Goal: Task Accomplishment & Management: Manage account settings

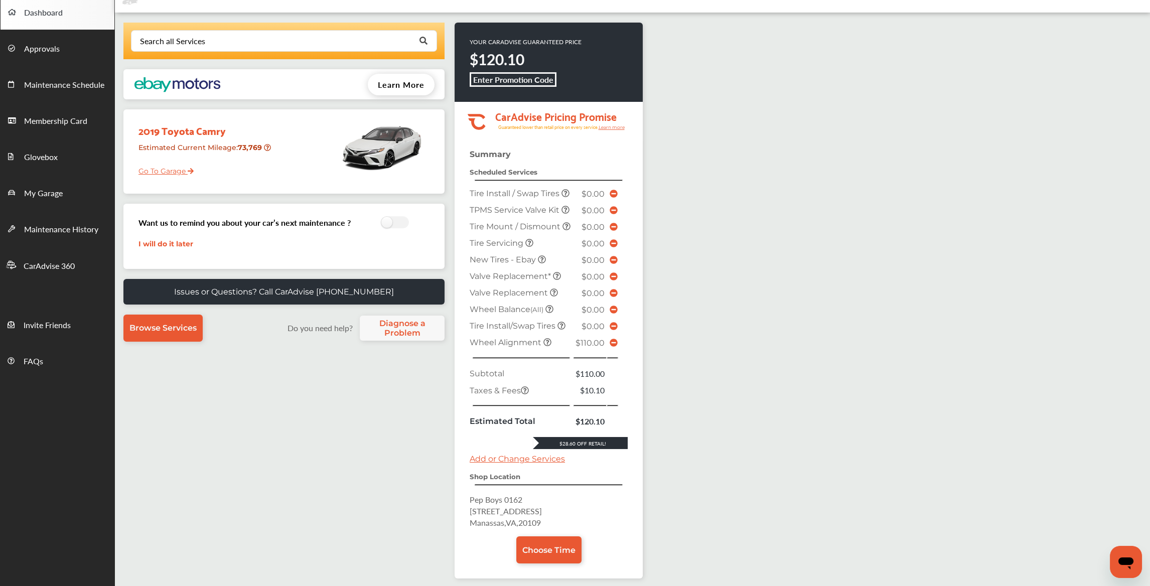
scroll to position [100, 0]
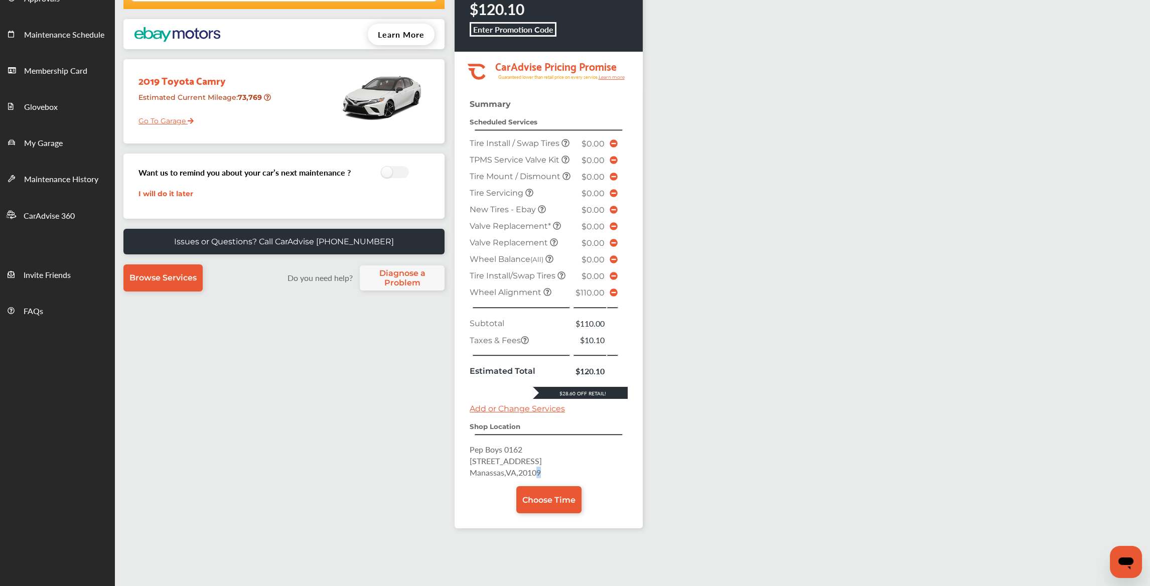
drag, startPoint x: 545, startPoint y: 489, endPoint x: 538, endPoint y: 489, distance: 6.5
click at [538, 478] on p "Pep Boys 0162 8000 Stream Walk Ln Manassas , VA , 20109" at bounding box center [549, 460] width 158 height 35
click at [541, 478] on span "Manassas , VA , 20109" at bounding box center [505, 473] width 71 height 12
drag, startPoint x: 546, startPoint y: 488, endPoint x: 466, endPoint y: 483, distance: 80.5
click at [466, 483] on div "Summary Scheduled Services Tire Install / Swap Tires $0.00 TPMS Service Valve K…" at bounding box center [548, 313] width 188 height 429
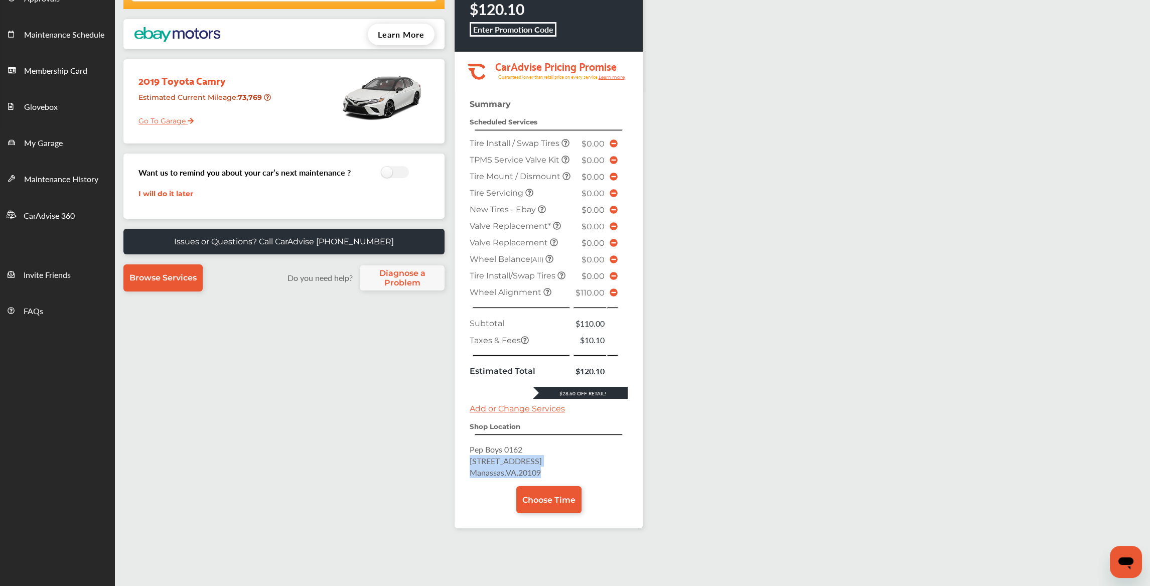
copy p "8000 Stream Walk Ln Manassas , VA , 20109"
click at [162, 121] on link "Go To Garage" at bounding box center [162, 118] width 63 height 19
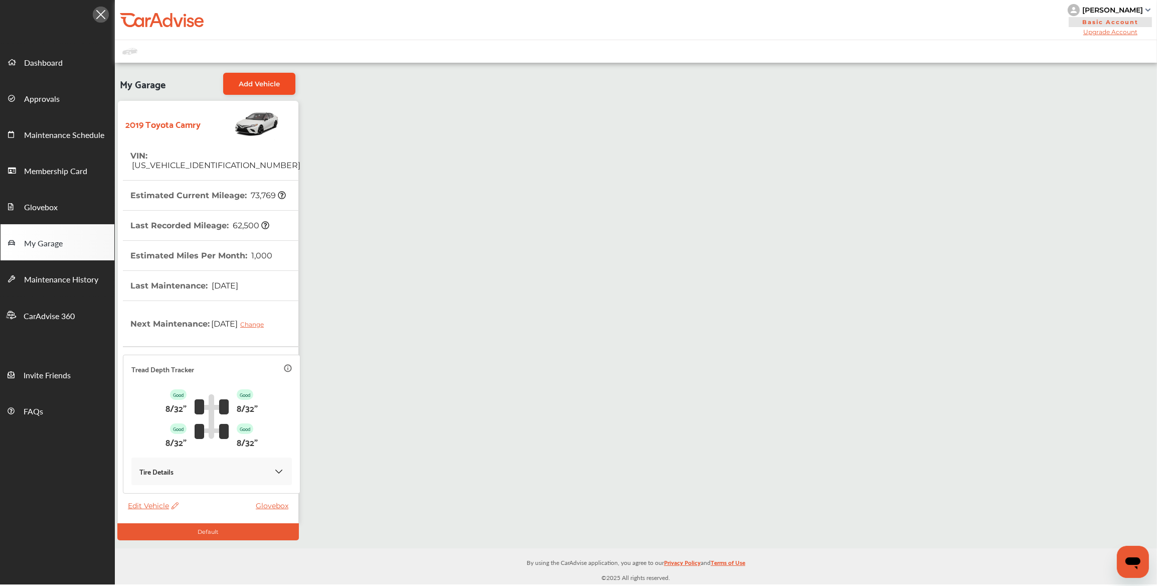
click at [260, 73] on link "Add Vehicle" at bounding box center [259, 84] width 72 height 22
